Goal: Information Seeking & Learning: Learn about a topic

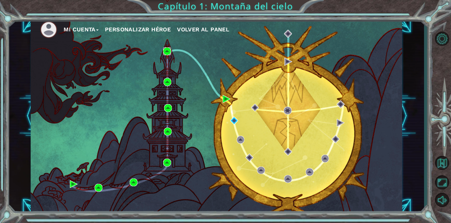
click at [167, 50] on img at bounding box center [167, 51] width 8 height 8
click at [166, 81] on img at bounding box center [168, 82] width 8 height 8
click at [168, 106] on img at bounding box center [168, 108] width 8 height 8
click at [169, 125] on div "Mi Cuenta Personalizar héroe Volver al panel" at bounding box center [217, 116] width 372 height 196
click at [169, 132] on img at bounding box center [168, 132] width 8 height 8
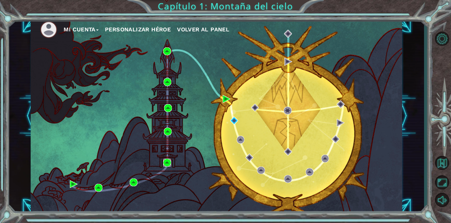
click at [167, 161] on img at bounding box center [167, 163] width 8 height 8
click at [133, 179] on img at bounding box center [134, 182] width 8 height 8
click at [167, 52] on img at bounding box center [167, 51] width 8 height 8
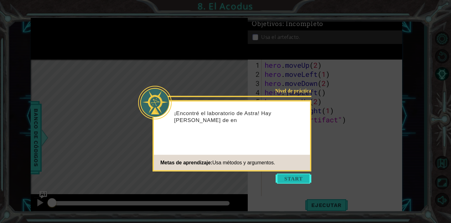
click at [294, 179] on button "Start" at bounding box center [294, 179] width 36 height 10
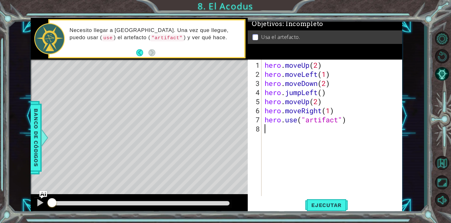
click at [368, 3] on div "1 ההההההההההההההההההההההההההההההההההההההההההההההההההההההההההההההההההההההההההההה…" at bounding box center [225, 111] width 451 height 223
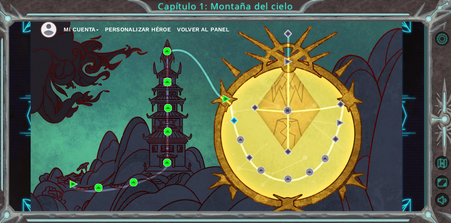
click at [168, 82] on img at bounding box center [168, 82] width 8 height 8
click at [167, 109] on img at bounding box center [168, 108] width 8 height 8
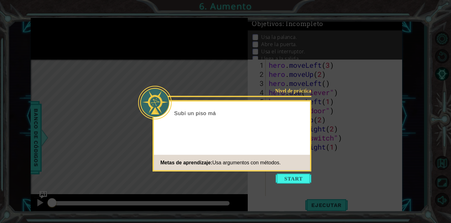
click at [102, 20] on icon at bounding box center [225, 111] width 451 height 223
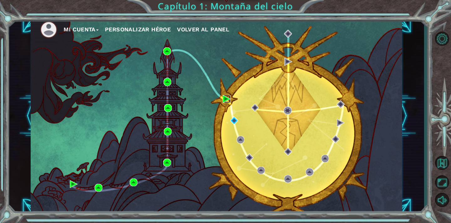
click at [223, 100] on img at bounding box center [227, 99] width 8 height 8
click at [98, 188] on img at bounding box center [99, 188] width 8 height 8
click at [74, 184] on img at bounding box center [74, 184] width 8 height 8
click at [134, 183] on img at bounding box center [134, 182] width 8 height 8
click at [223, 102] on img at bounding box center [227, 99] width 8 height 8
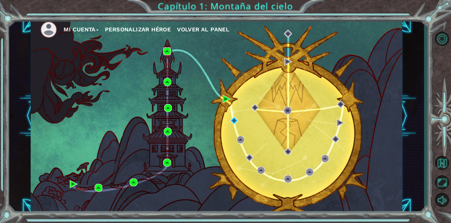
click at [167, 51] on img at bounding box center [167, 51] width 8 height 8
click at [163, 83] on div "Mi Cuenta Personalizar héroe Volver al panel" at bounding box center [217, 116] width 372 height 196
click at [171, 85] on img at bounding box center [168, 82] width 8 height 8
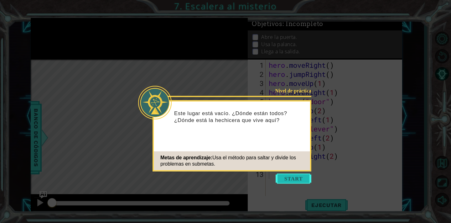
click at [290, 183] on button "Start" at bounding box center [294, 179] width 36 height 10
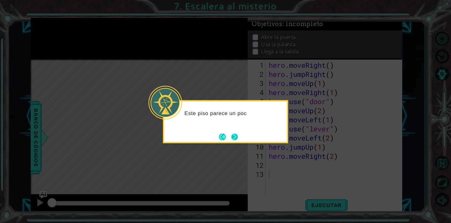
click at [232, 133] on button "Next" at bounding box center [234, 136] width 9 height 9
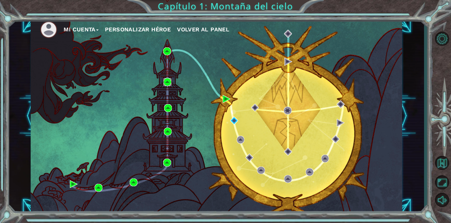
click at [169, 78] on img at bounding box center [168, 82] width 8 height 8
click at [165, 105] on img at bounding box center [168, 108] width 8 height 8
click at [168, 160] on img at bounding box center [167, 163] width 8 height 8
click at [167, 126] on div "Mi Cuenta Personalizar héroe Volver al panel" at bounding box center [217, 116] width 372 height 196
click at [169, 130] on img at bounding box center [168, 132] width 8 height 8
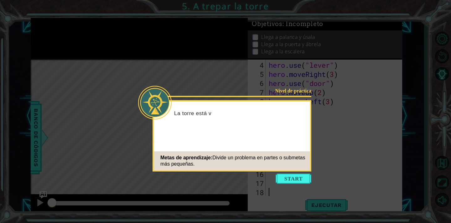
scroll to position [27, 0]
click at [117, 45] on icon at bounding box center [225, 111] width 451 height 223
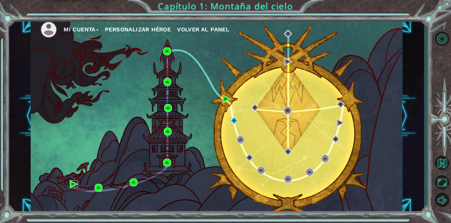
click at [75, 183] on img at bounding box center [74, 184] width 8 height 8
click at [99, 188] on img at bounding box center [99, 188] width 8 height 8
click at [133, 181] on img at bounding box center [134, 182] width 8 height 8
click at [169, 160] on img at bounding box center [167, 163] width 8 height 8
click at [169, 134] on img at bounding box center [168, 132] width 8 height 8
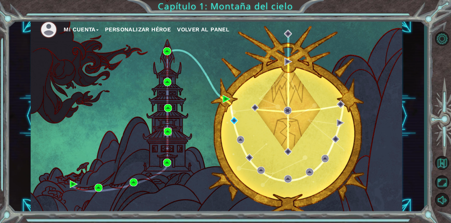
click at [168, 133] on img at bounding box center [168, 132] width 8 height 8
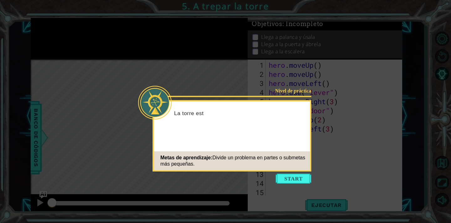
scroll to position [27, 0]
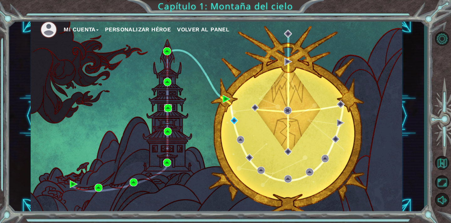
click at [167, 110] on img at bounding box center [168, 108] width 8 height 8
click at [166, 82] on img at bounding box center [168, 82] width 8 height 8
click at [168, 53] on img at bounding box center [167, 51] width 8 height 8
click at [222, 100] on div "Mi Cuenta Personalizar héroe Volver al panel" at bounding box center [217, 116] width 372 height 196
click at [226, 96] on img at bounding box center [227, 99] width 8 height 8
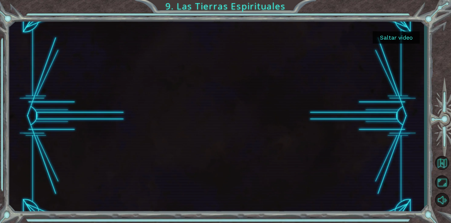
click at [381, 37] on button "Saltar video" at bounding box center [396, 37] width 47 height 12
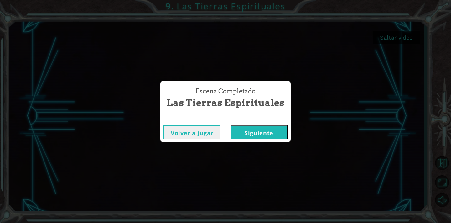
click at [267, 138] on button "Siguiente" at bounding box center [259, 132] width 57 height 14
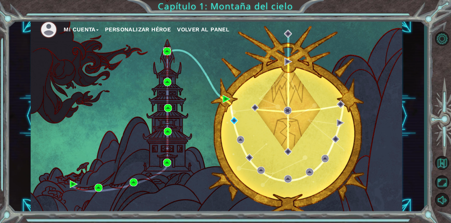
click at [167, 50] on img at bounding box center [167, 51] width 8 height 8
click at [169, 82] on img at bounding box center [168, 82] width 8 height 8
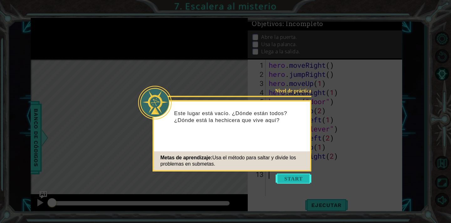
click at [294, 178] on button "Start" at bounding box center [294, 179] width 36 height 10
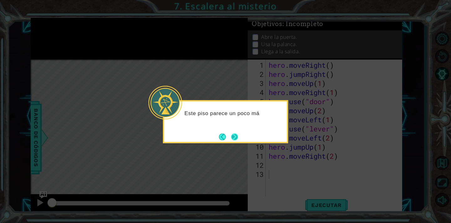
click at [237, 134] on button "Next" at bounding box center [234, 136] width 7 height 7
